Goal: Information Seeking & Learning: Find contact information

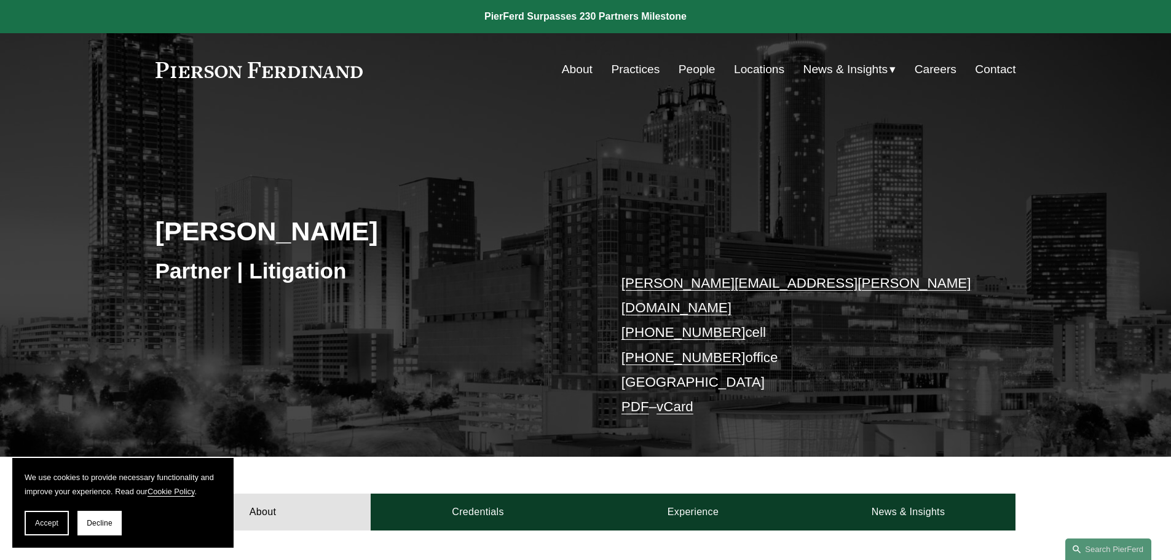
click at [581, 72] on link "About" at bounding box center [577, 69] width 31 height 23
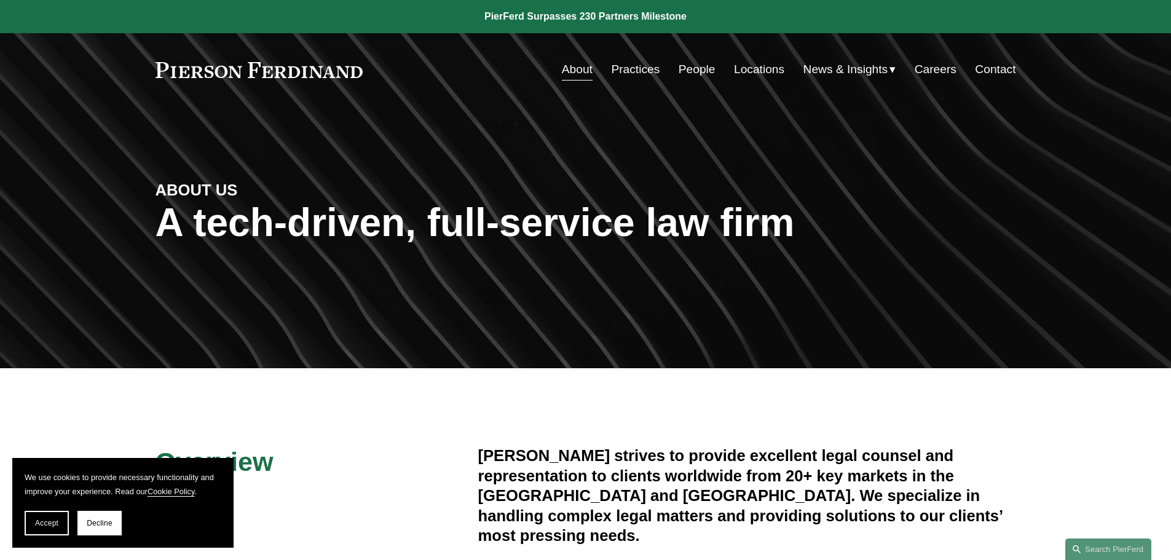
click at [695, 65] on link "People" at bounding box center [697, 69] width 37 height 23
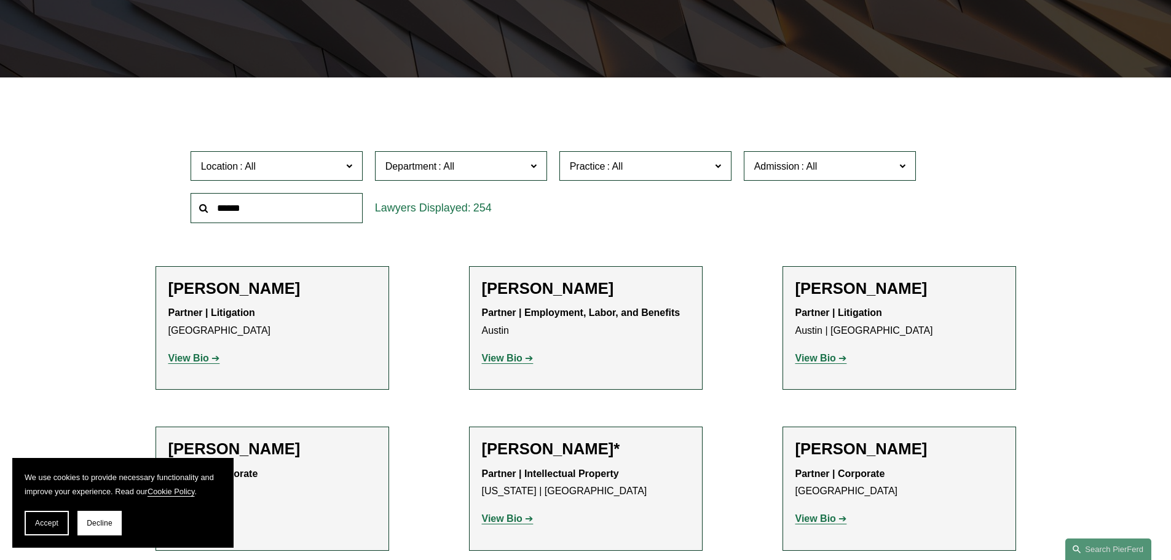
scroll to position [307, 0]
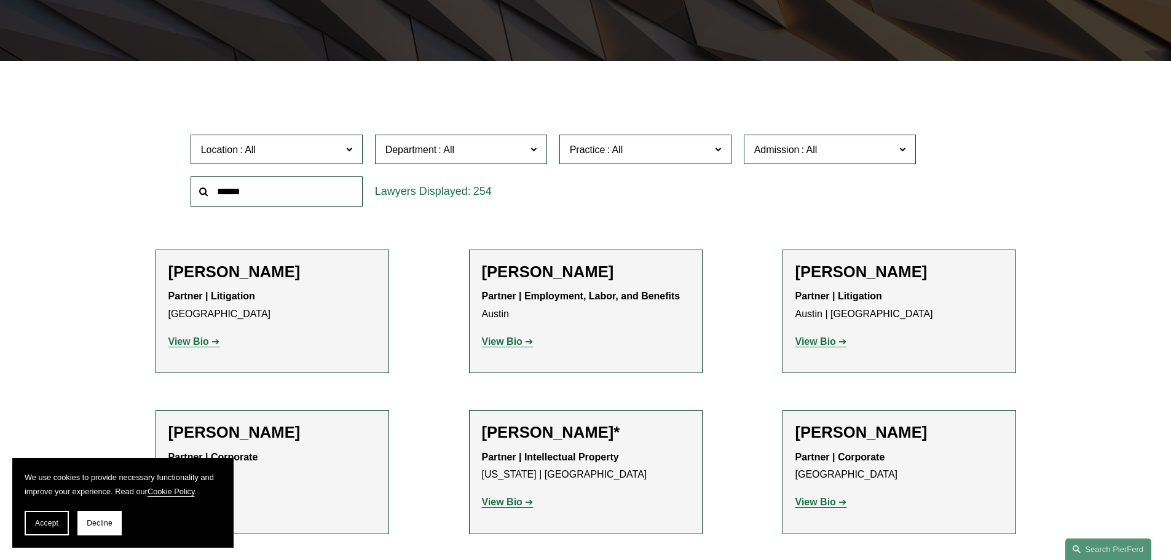
click at [301, 192] on input "text" at bounding box center [277, 191] width 172 height 30
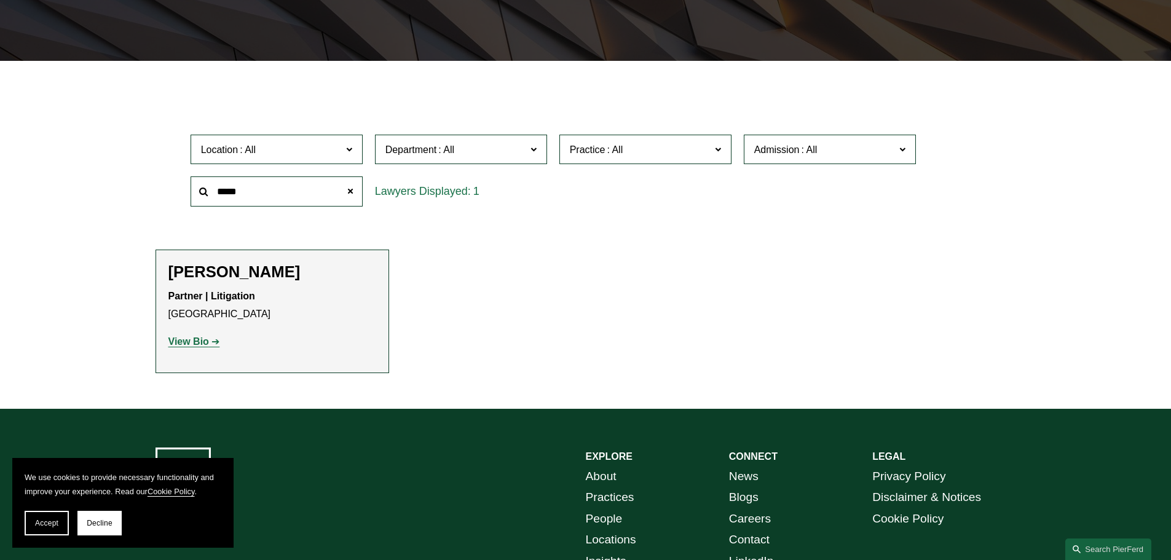
type input "*****"
click at [194, 342] on strong "View Bio" at bounding box center [188, 341] width 41 height 10
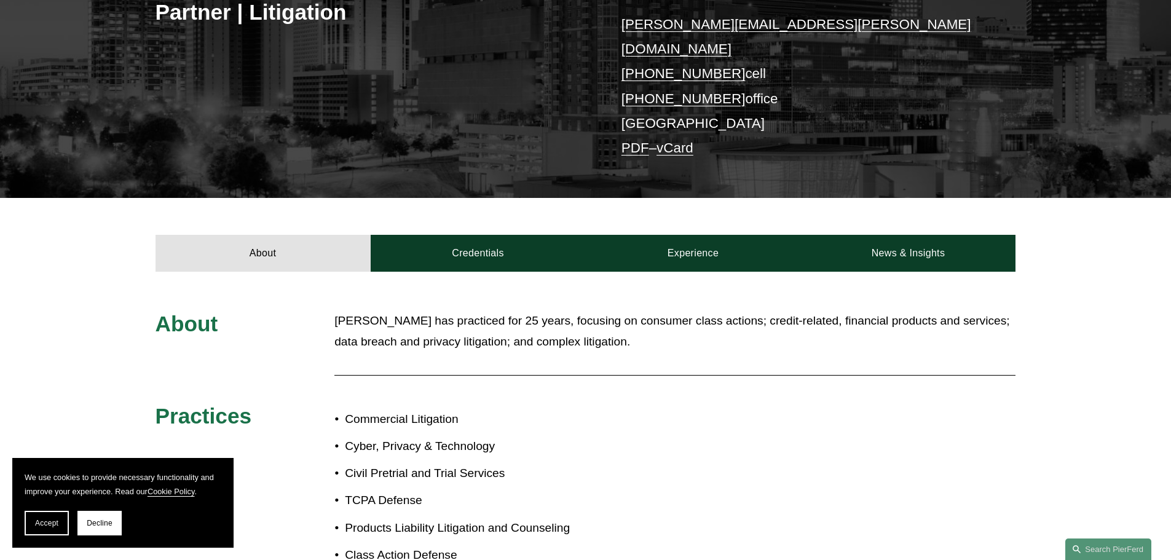
scroll to position [307, 0]
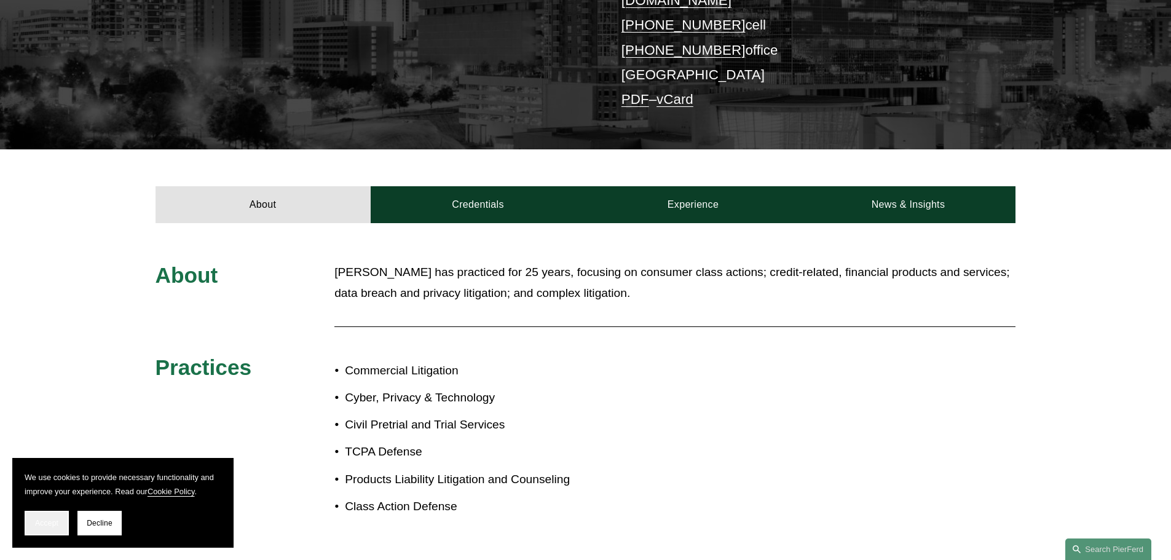
click at [55, 529] on button "Accept" at bounding box center [47, 523] width 44 height 25
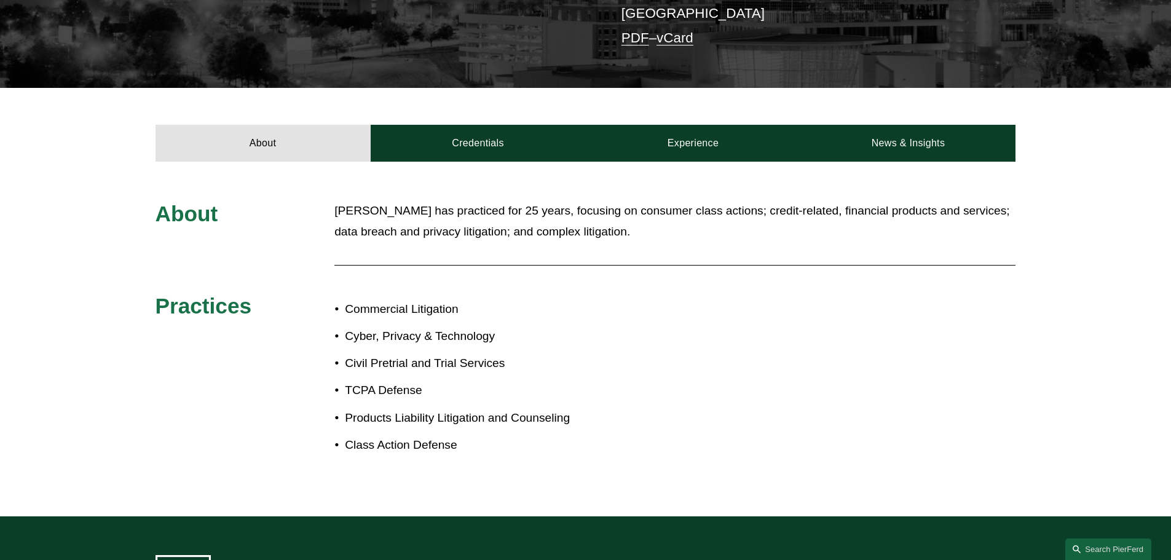
scroll to position [343, 0]
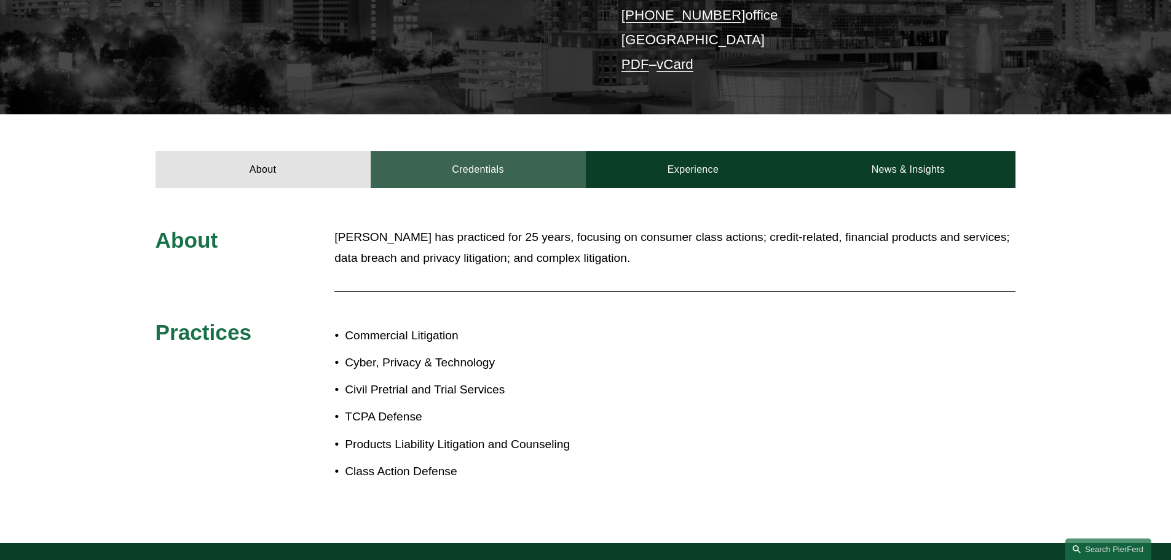
click at [478, 151] on link "Credentials" at bounding box center [478, 169] width 215 height 37
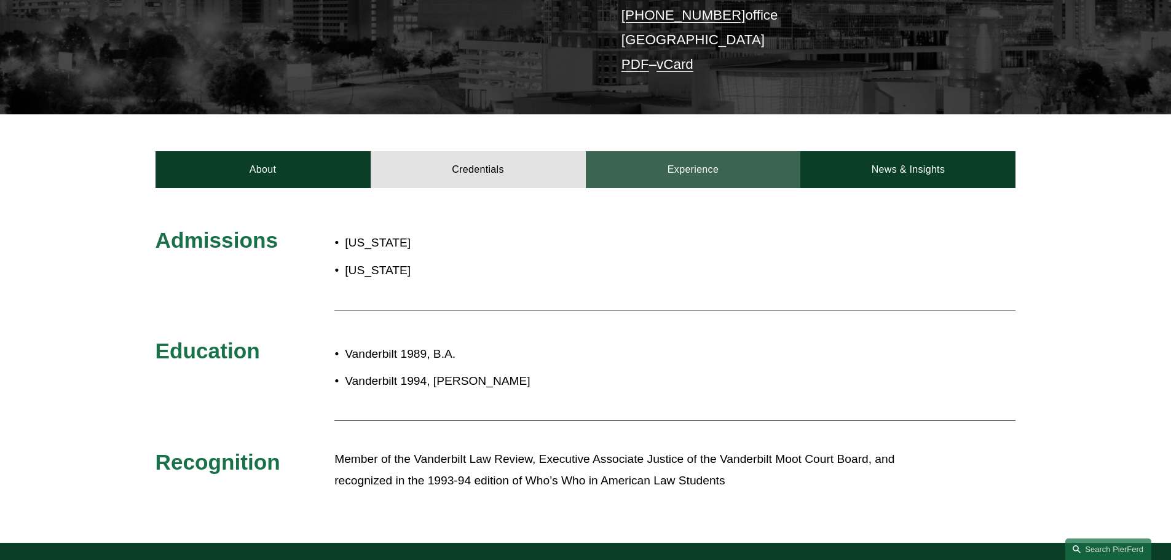
click at [683, 162] on link "Experience" at bounding box center [693, 169] width 215 height 37
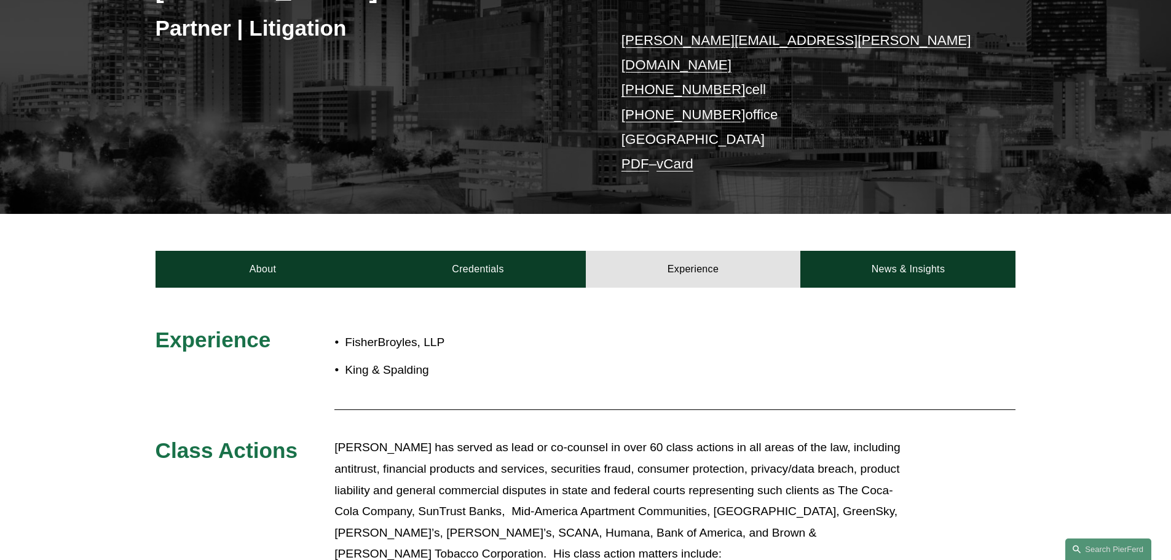
scroll to position [246, 0]
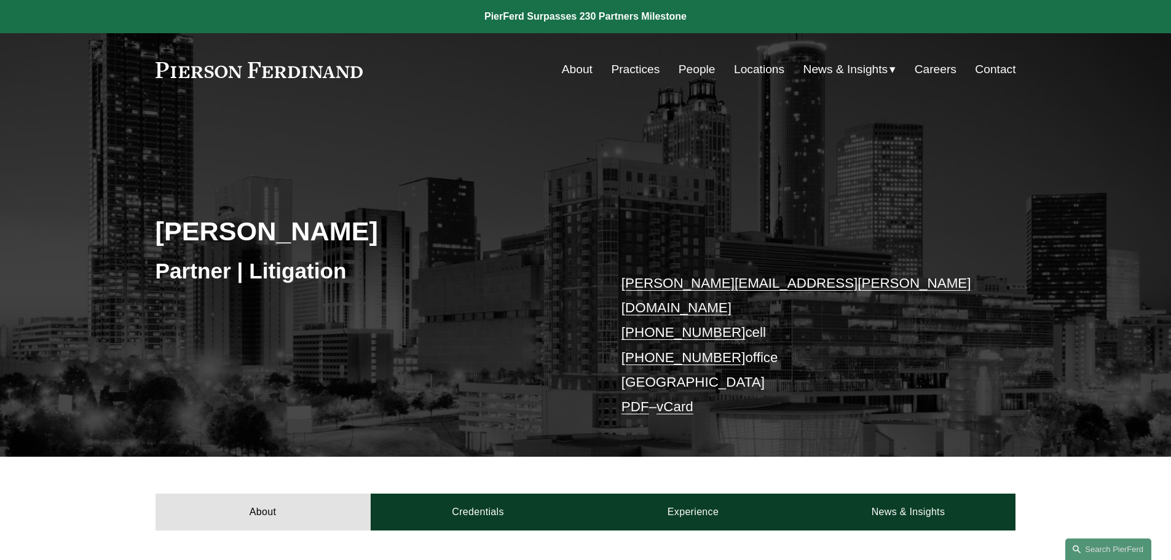
click at [575, 72] on link "About" at bounding box center [577, 69] width 31 height 23
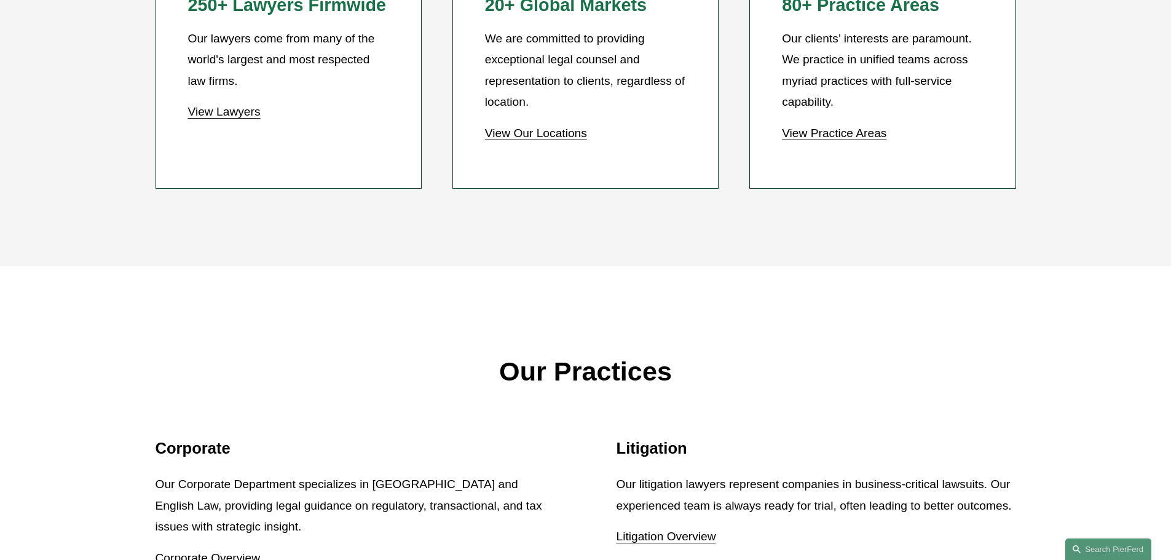
scroll to position [1291, 0]
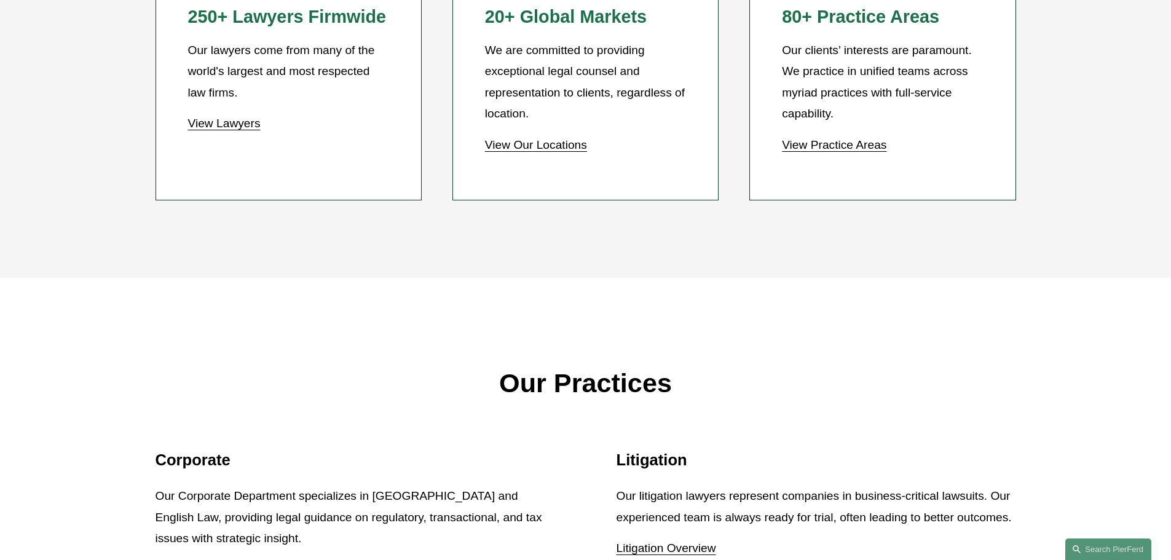
click at [235, 127] on link "View Lawyers" at bounding box center [224, 123] width 73 height 13
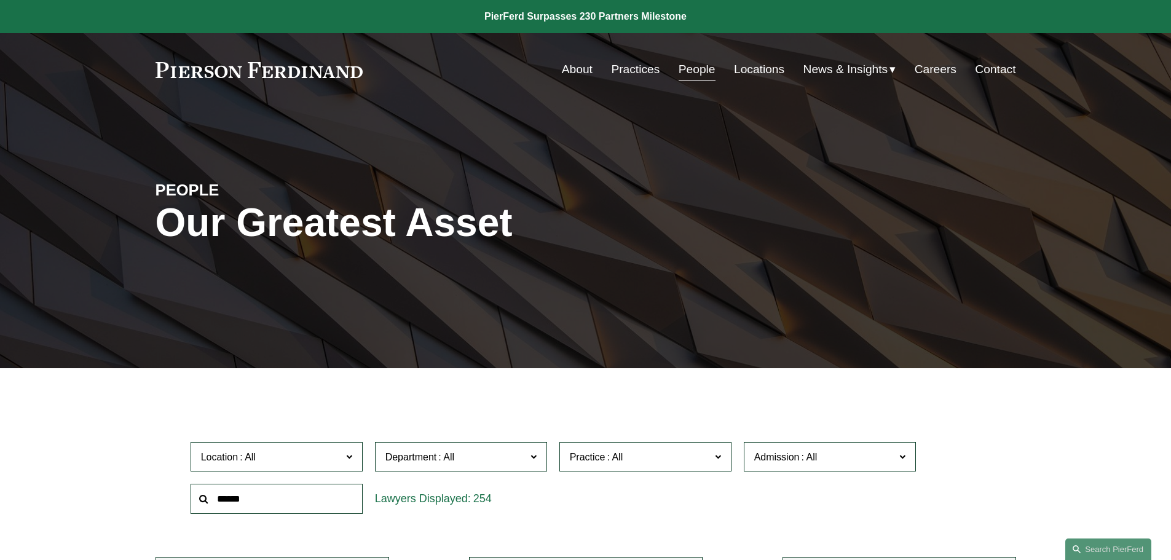
click at [749, 70] on link "Locations" at bounding box center [759, 69] width 50 height 23
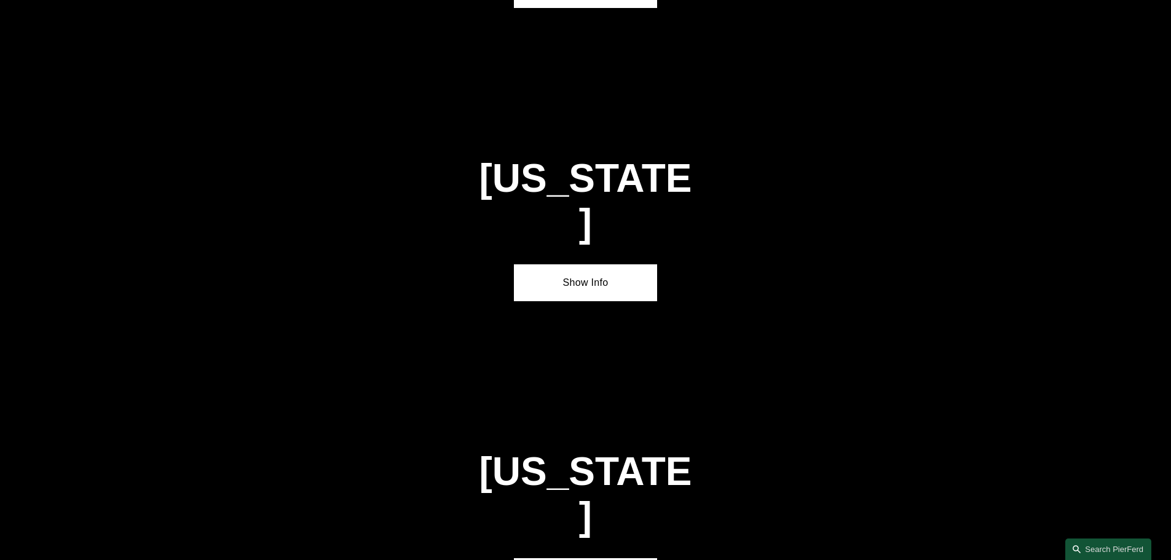
scroll to position [1783, 0]
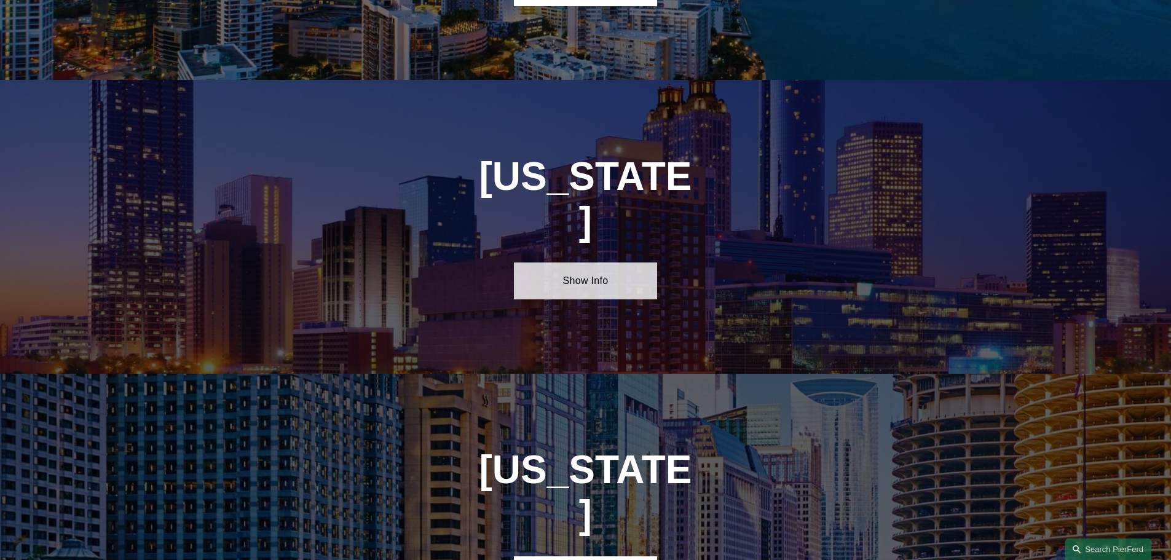
click at [579, 263] on link "Show Info" at bounding box center [585, 281] width 143 height 37
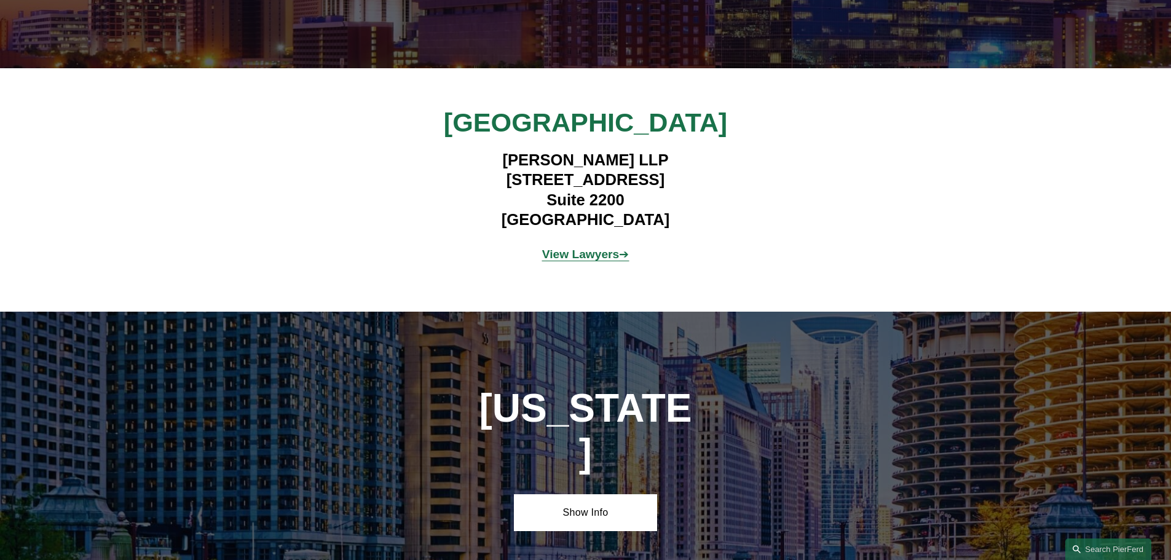
scroll to position [2091, 0]
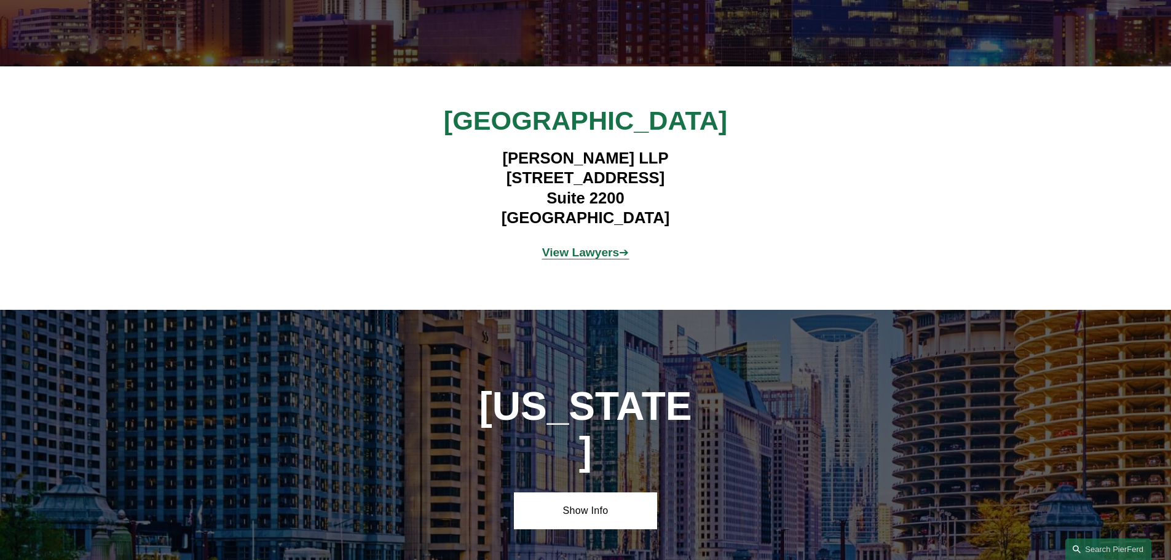
click at [591, 246] on strong "View Lawyers" at bounding box center [580, 252] width 77 height 13
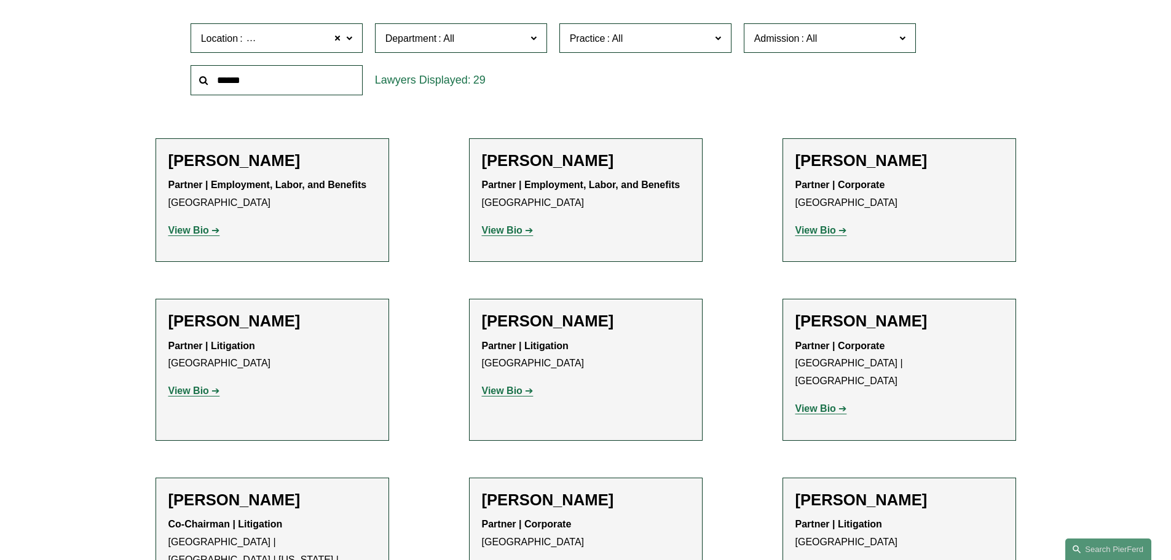
scroll to position [430, 0]
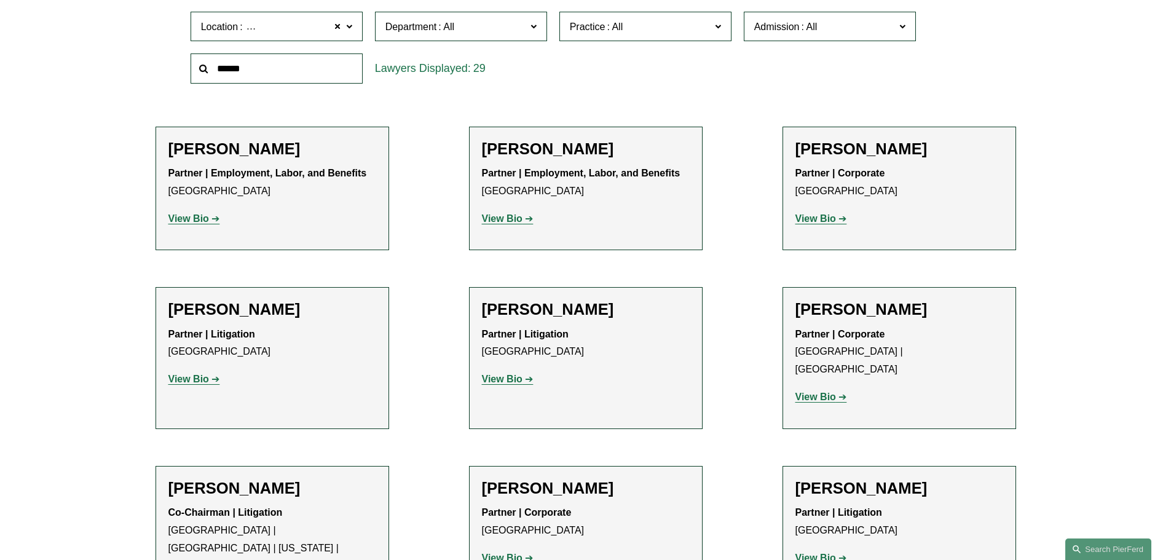
drag, startPoint x: 480, startPoint y: 141, endPoint x: 627, endPoint y: 155, distance: 147.0
click at [627, 155] on li "[PERSON_NAME] Partner | Employment, Labor, and Benefits Atlanta View Bio Locati…" at bounding box center [586, 189] width 234 height 124
copy h2 "[PERSON_NAME]"
drag, startPoint x: 798, startPoint y: 468, endPoint x: 943, endPoint y: 476, distance: 145.3
click at [943, 479] on h2 "[PERSON_NAME]" at bounding box center [900, 488] width 208 height 19
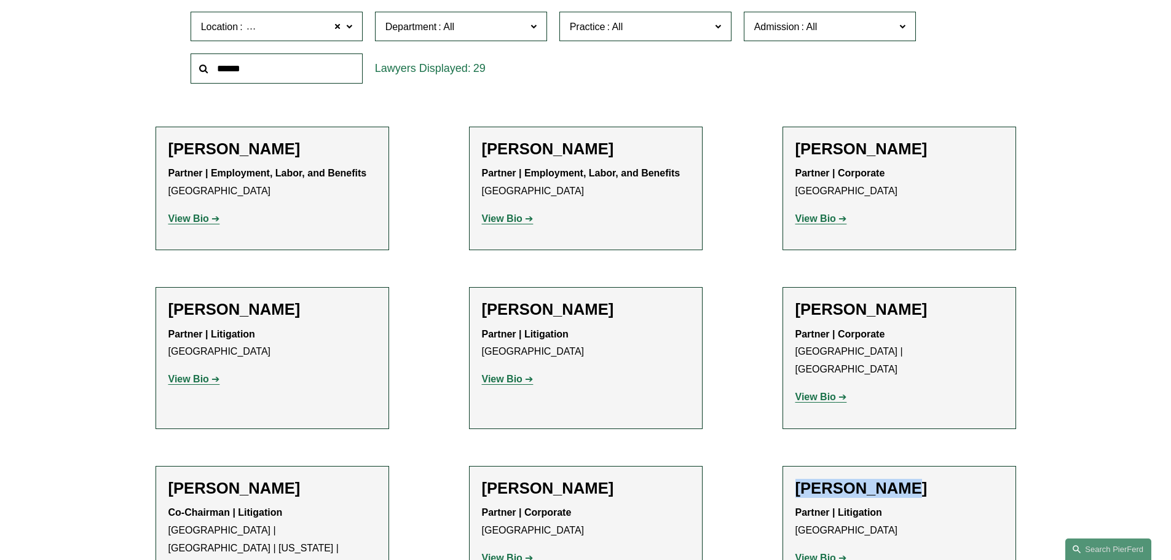
copy h2 "[PERSON_NAME]"
click at [513, 218] on strong "View Bio" at bounding box center [502, 218] width 41 height 10
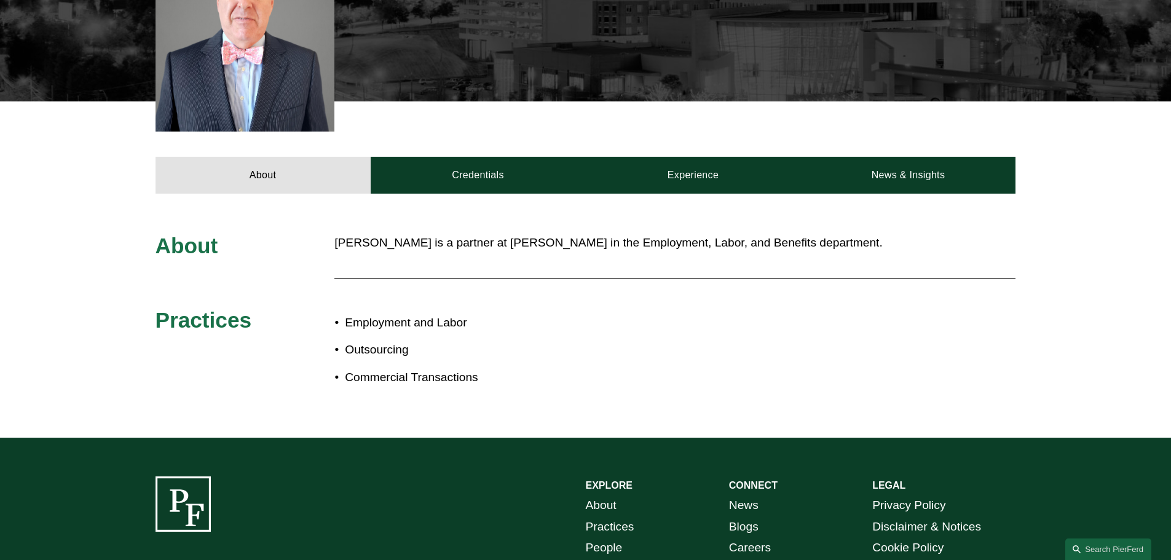
scroll to position [430, 0]
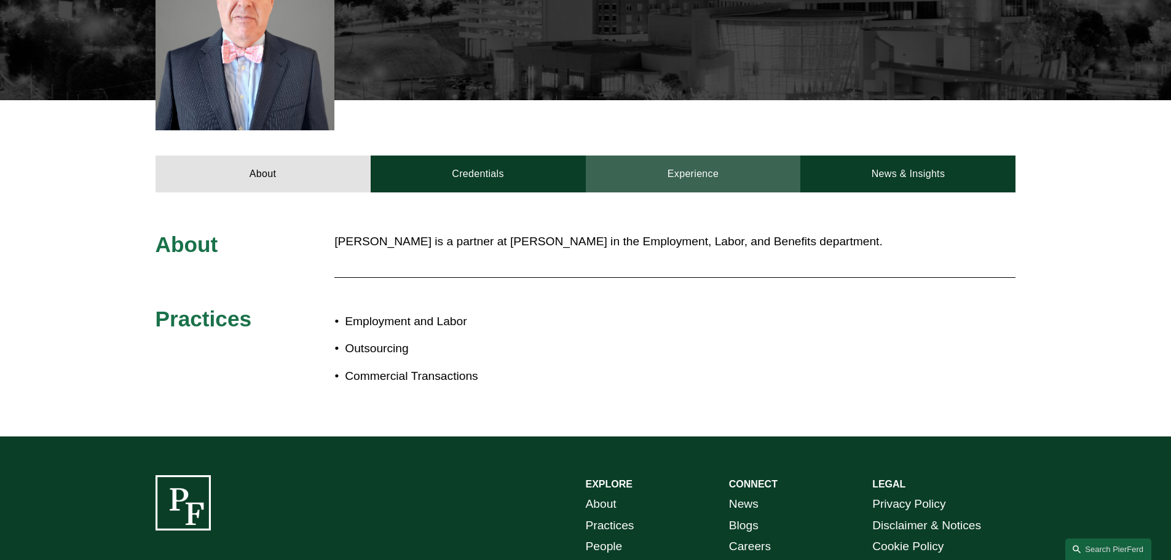
click at [667, 157] on link "Experience" at bounding box center [693, 174] width 215 height 37
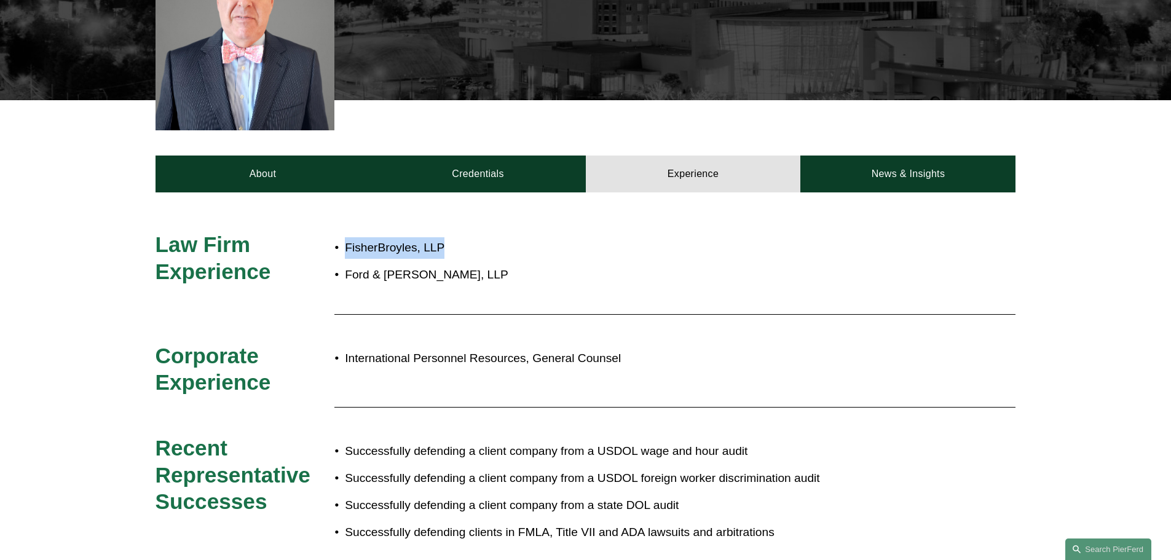
drag, startPoint x: 346, startPoint y: 229, endPoint x: 446, endPoint y: 228, distance: 100.9
click at [446, 237] on p "FisherBroyles, LLP" at bounding box center [626, 248] width 563 height 22
copy p "FisherBroyles, LLP"
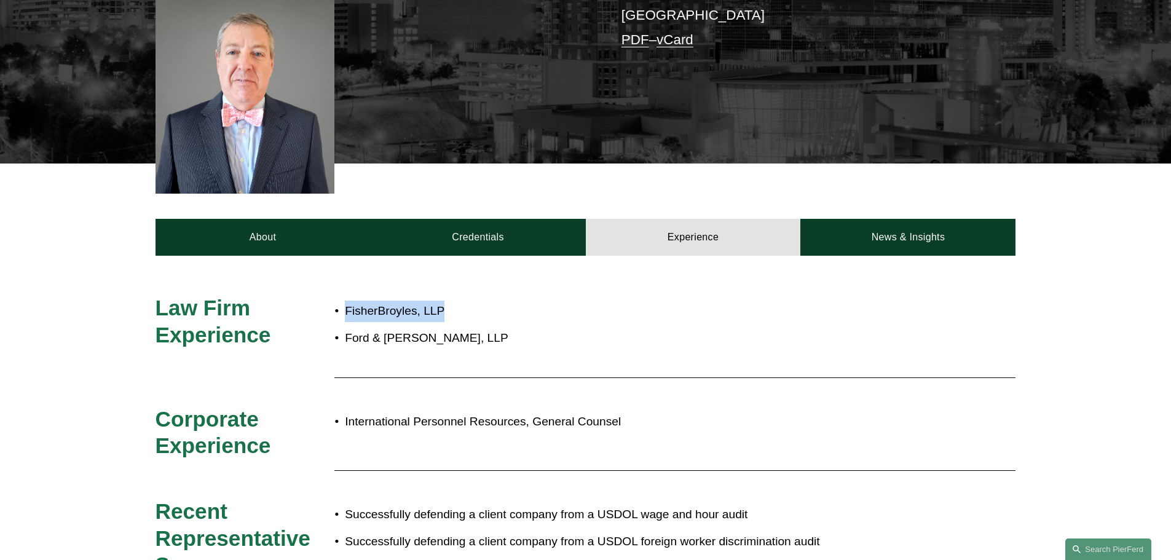
scroll to position [369, 0]
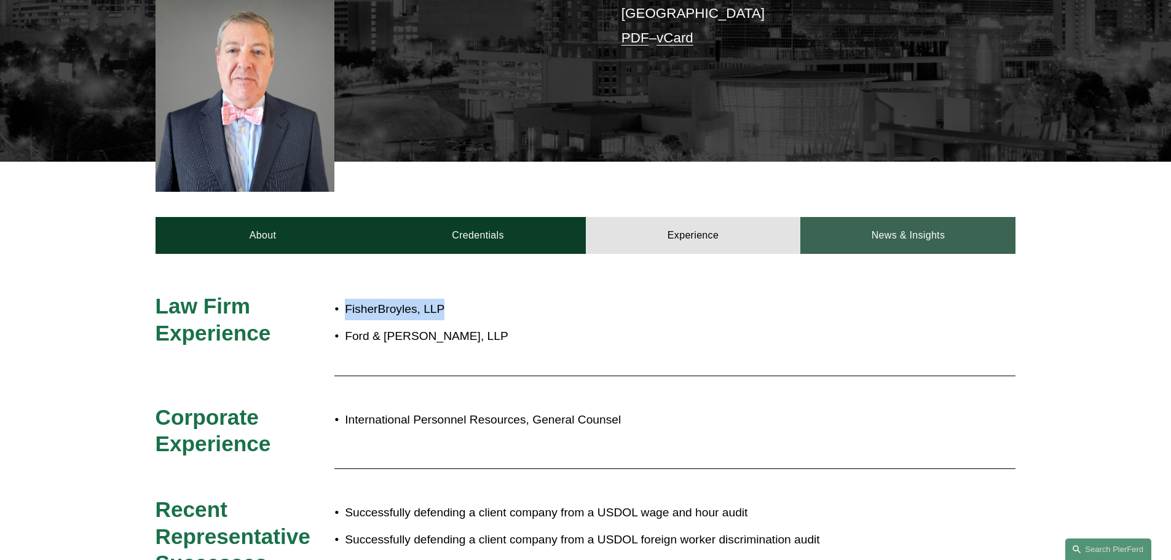
click at [871, 217] on link "News & Insights" at bounding box center [908, 235] width 215 height 37
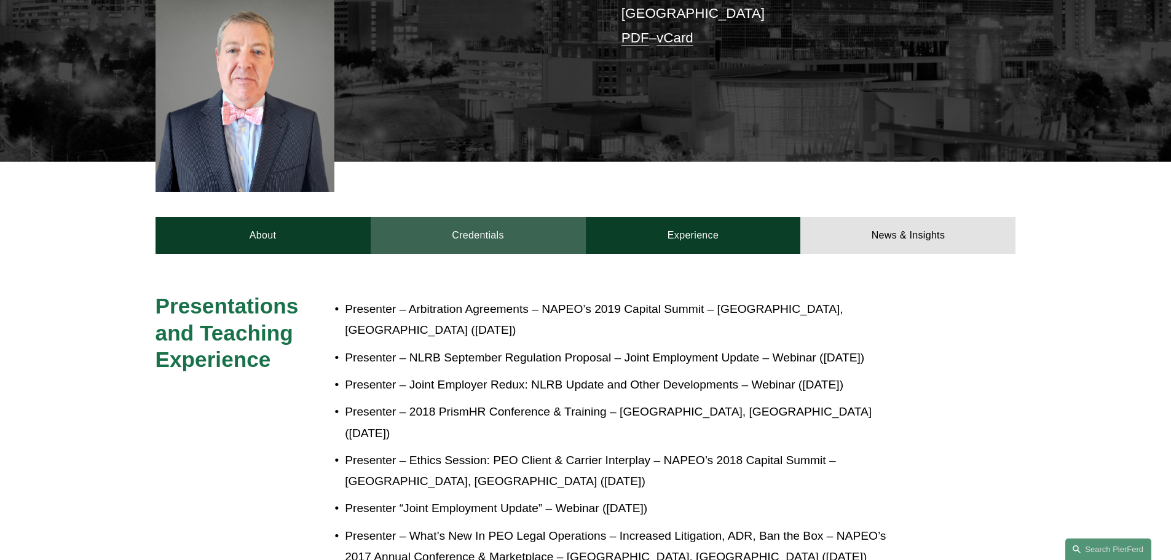
click at [486, 217] on link "Credentials" at bounding box center [478, 235] width 215 height 37
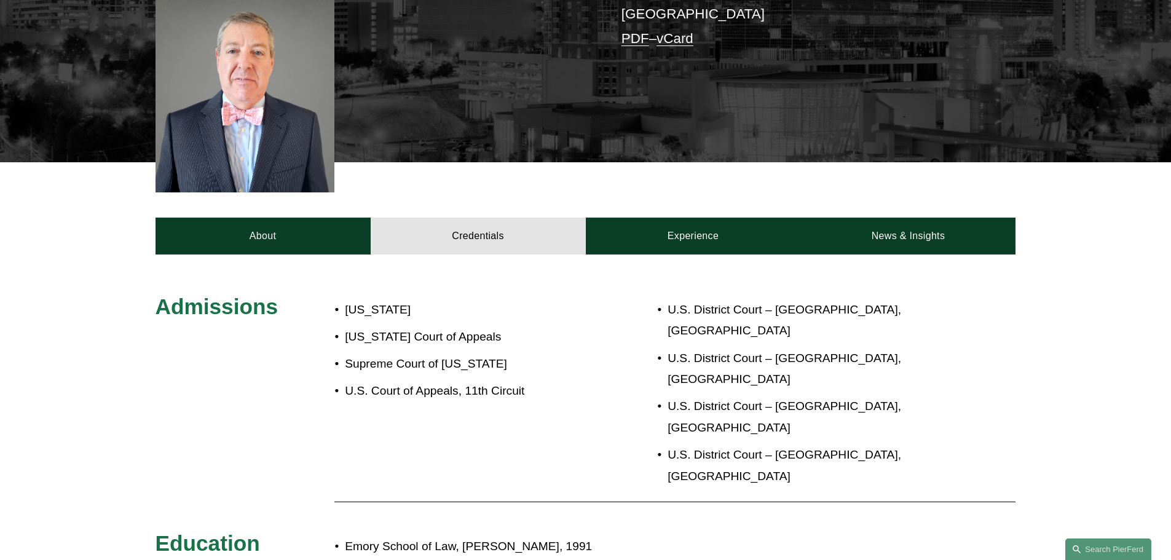
scroll to position [0, 0]
